Goal: Find specific fact

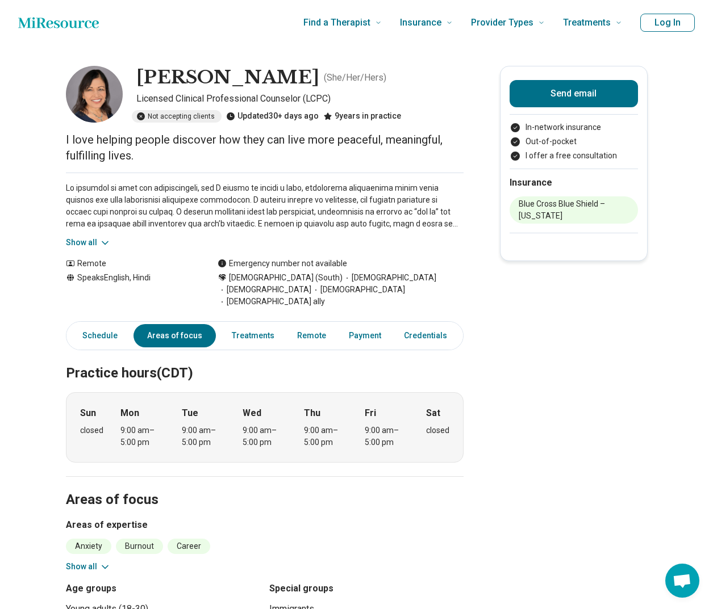
drag, startPoint x: 290, startPoint y: 277, endPoint x: 353, endPoint y: 280, distance: 63.7
click at [353, 280] on span "[DEMOGRAPHIC_DATA]" at bounding box center [389, 278] width 94 height 12
copy span "[DEMOGRAPHIC_DATA]"
